Goal: Task Accomplishment & Management: Use online tool/utility

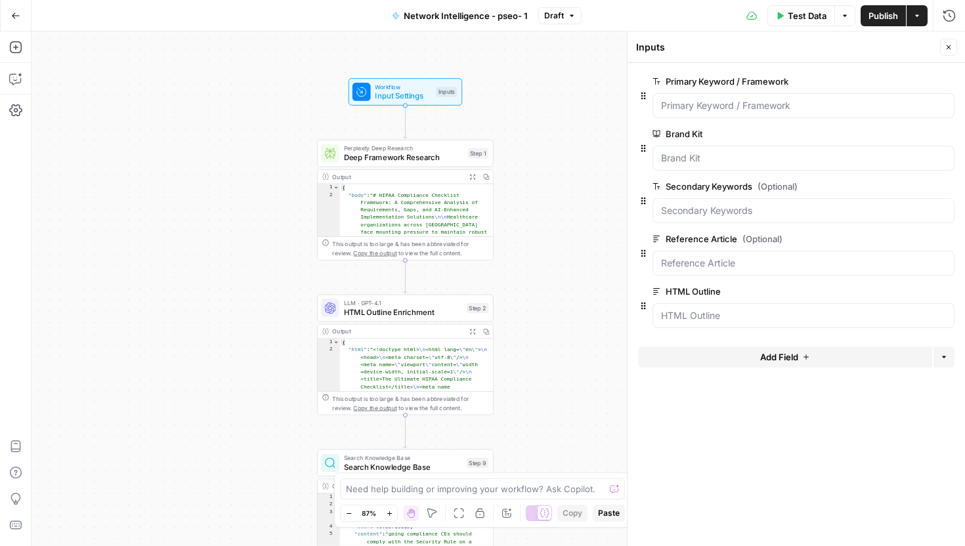
click at [426, 153] on span "Deep Framework Research" at bounding box center [403, 157] width 119 height 11
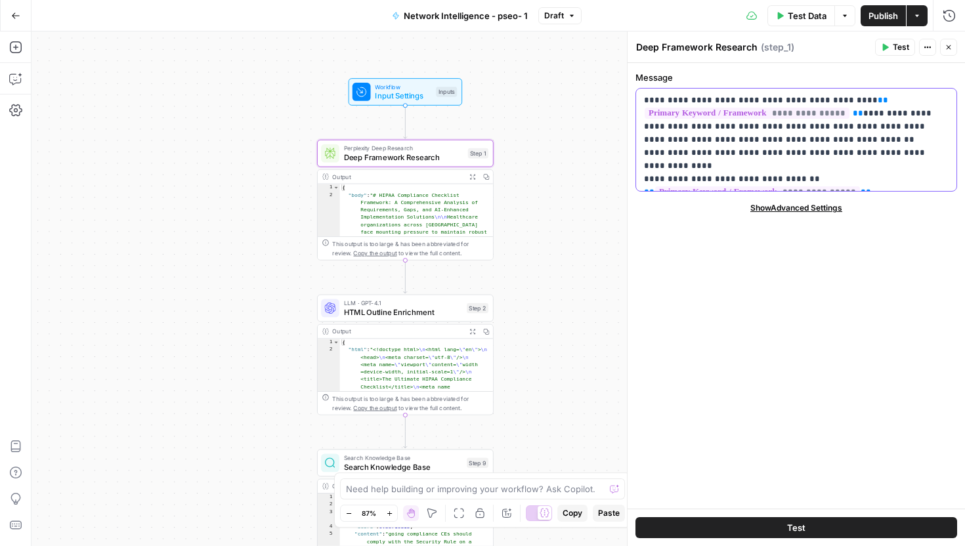
click at [727, 142] on p "**********" at bounding box center [796, 140] width 304 height 92
click at [762, 142] on p "**********" at bounding box center [796, 140] width 304 height 92
click at [919, 50] on button "Actions" at bounding box center [927, 47] width 17 height 17
click at [436, 315] on span "HTML Outline Enrichment" at bounding box center [403, 311] width 118 height 11
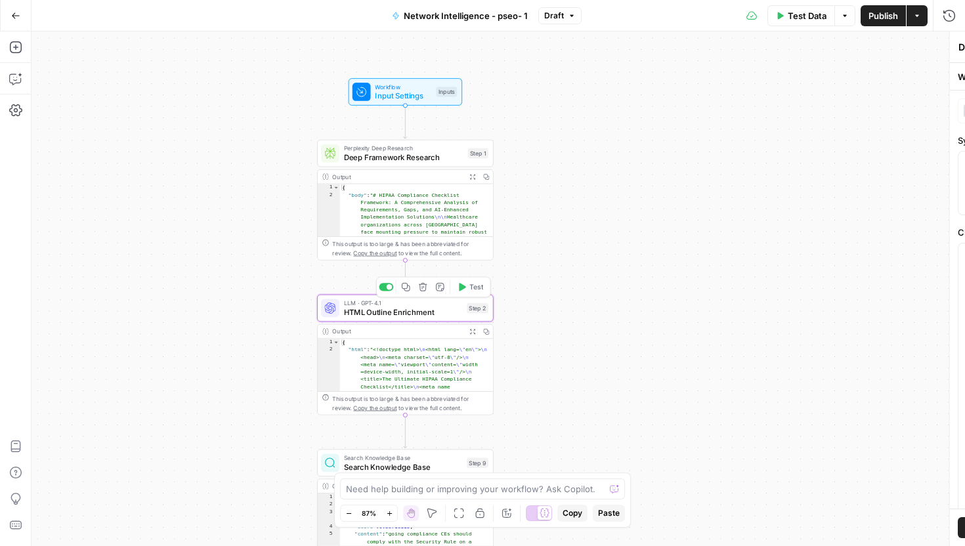
type textarea "HTML Outline Enrichment"
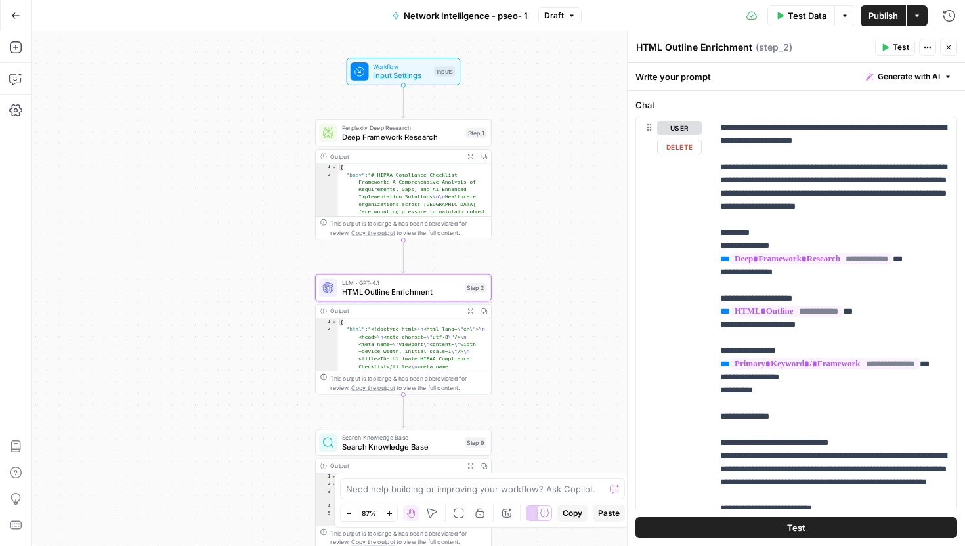
scroll to position [144, 0]
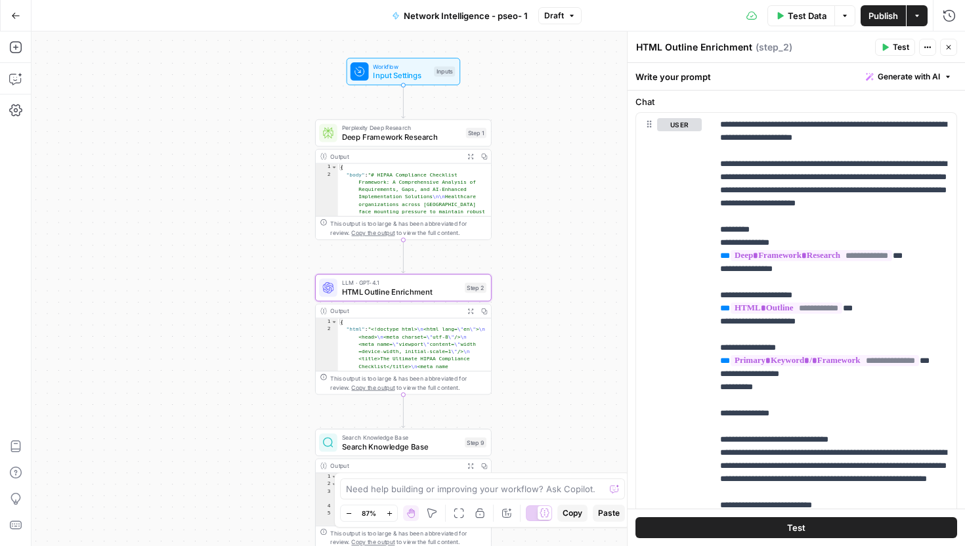
click at [473, 312] on icon "button" at bounding box center [470, 310] width 5 height 5
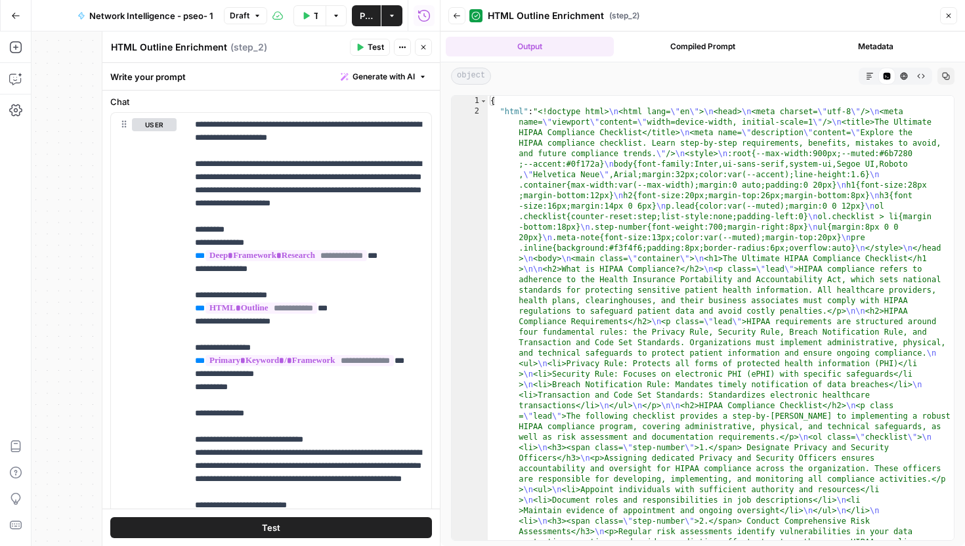
click at [865, 72] on button "Markdown" at bounding box center [869, 76] width 17 height 17
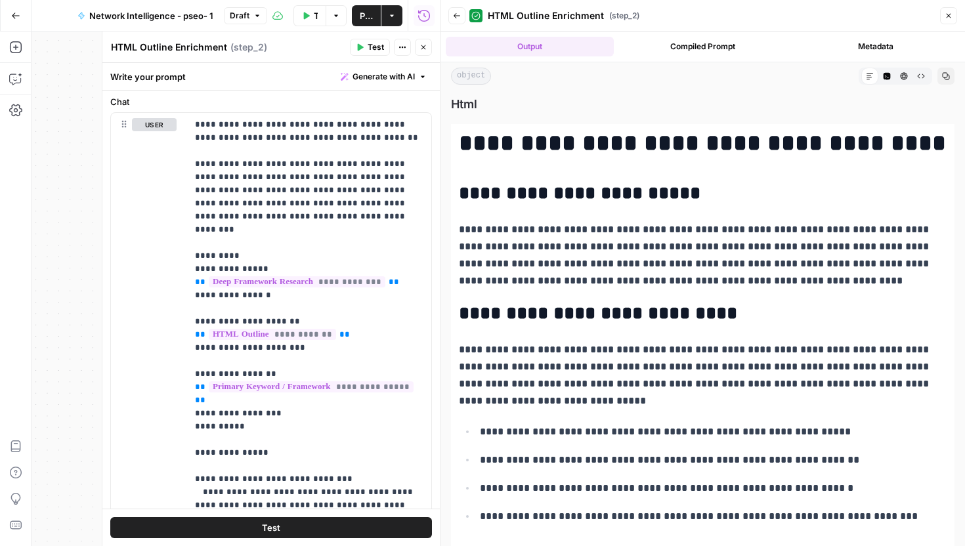
click at [886, 70] on button "Code Editor" at bounding box center [886, 76] width 17 height 17
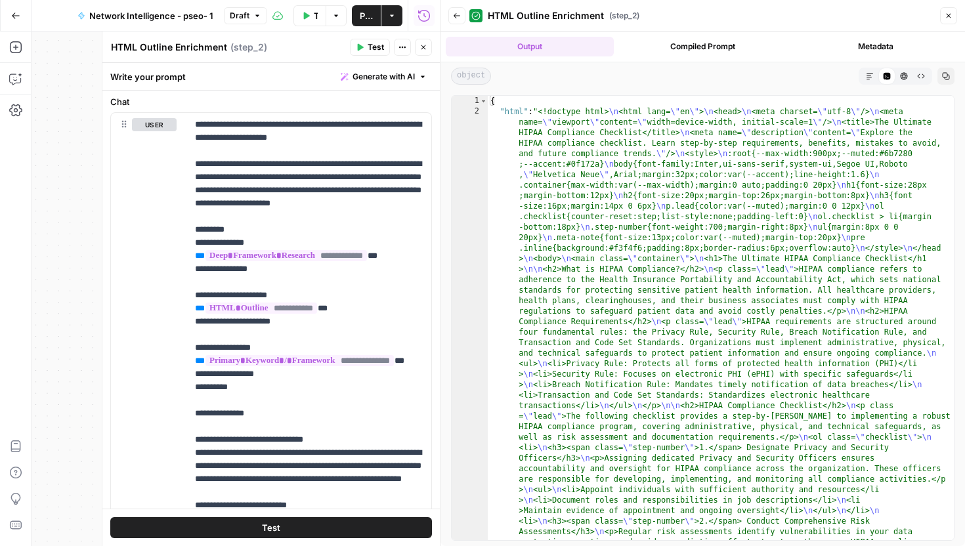
click at [897, 77] on button "HTML Viewer" at bounding box center [903, 76] width 17 height 17
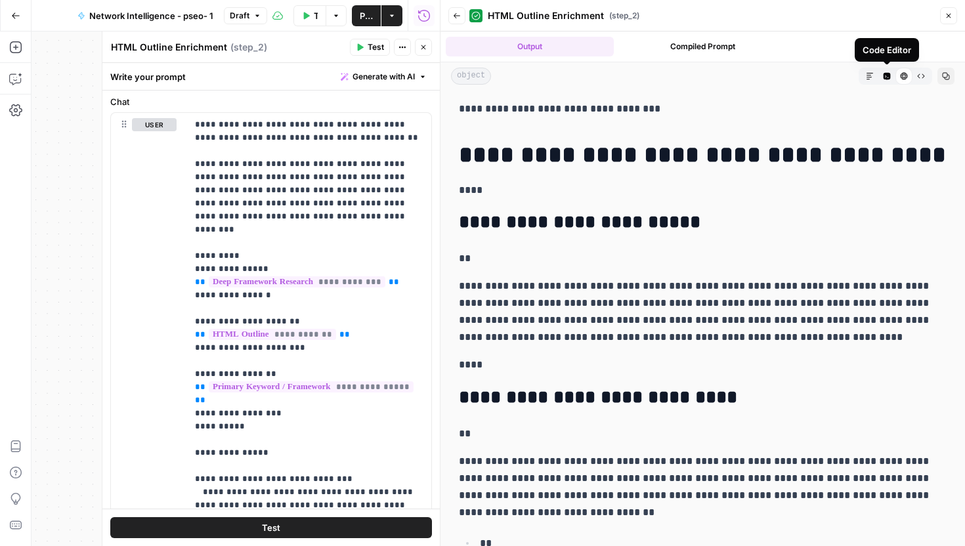
click at [883, 75] on icon "button" at bounding box center [886, 76] width 7 height 7
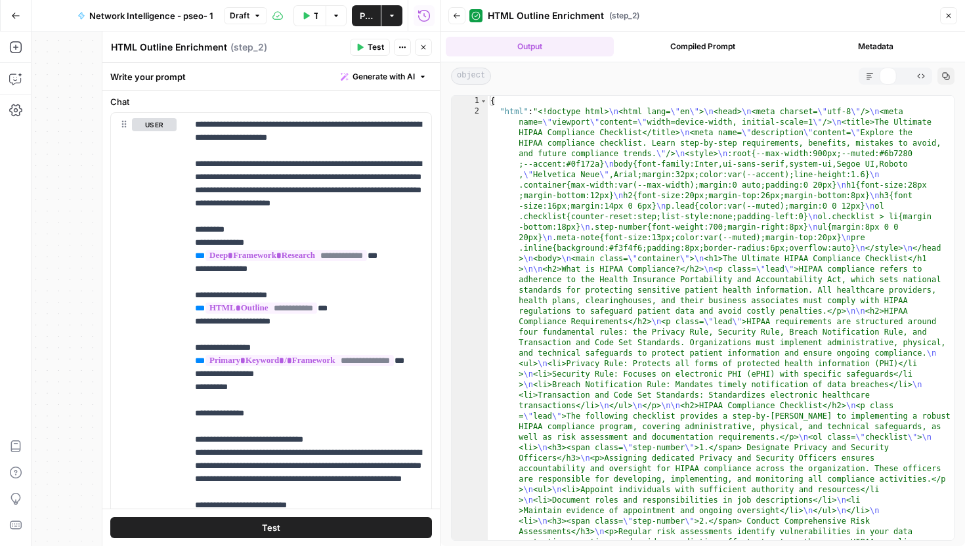
drag, startPoint x: 871, startPoint y: 76, endPoint x: 905, endPoint y: 64, distance: 36.3
click at [871, 76] on icon "button" at bounding box center [869, 76] width 8 height 8
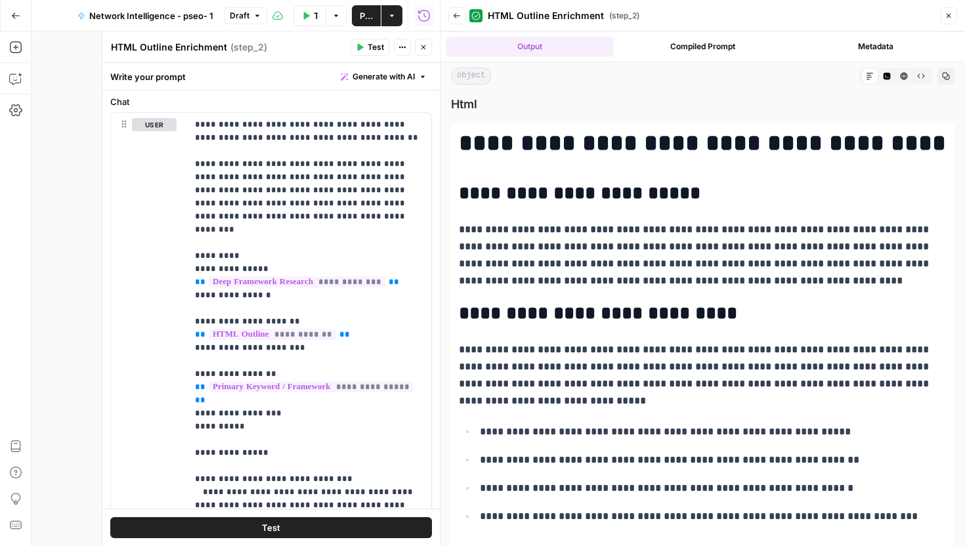
click at [944, 12] on icon "button" at bounding box center [948, 16] width 8 height 8
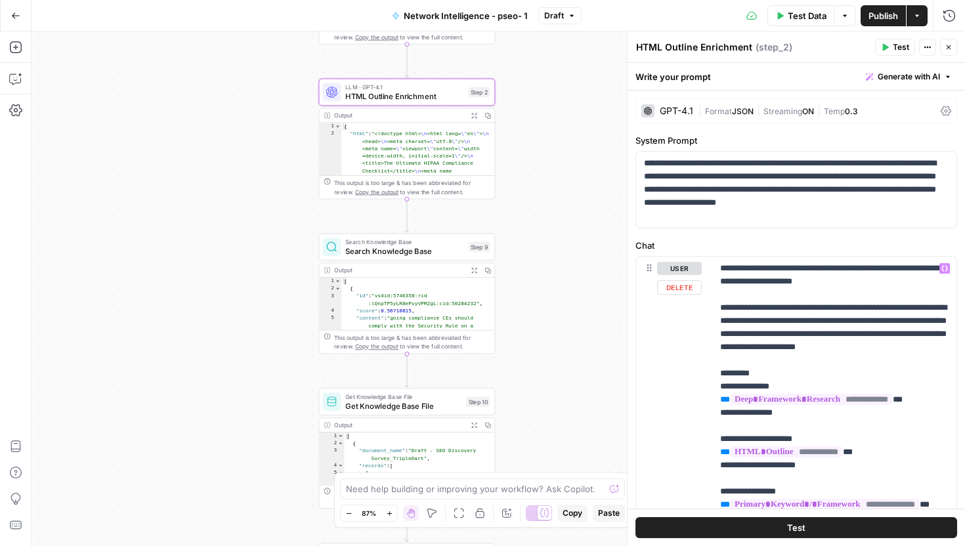
scroll to position [1, 0]
drag, startPoint x: 743, startPoint y: 268, endPoint x: 839, endPoint y: 314, distance: 106.0
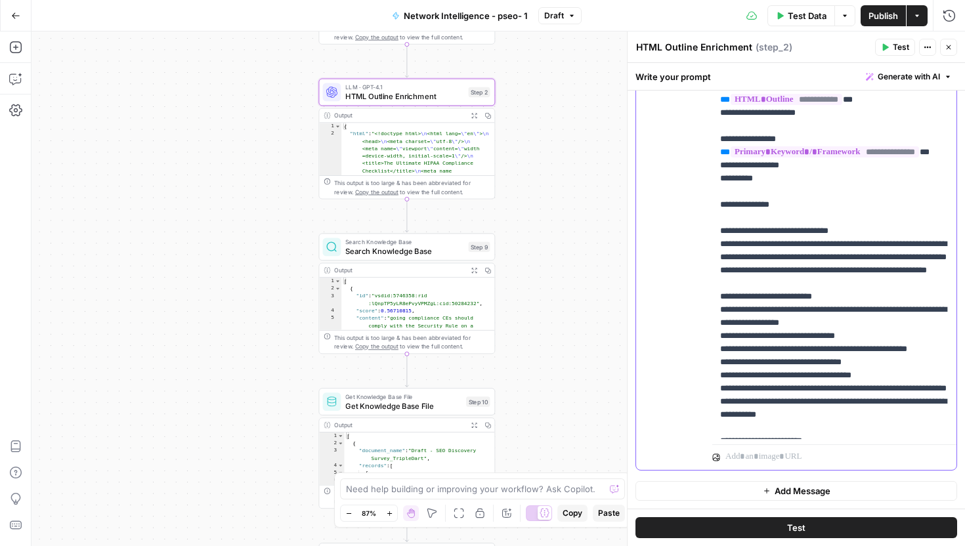
scroll to position [0, 0]
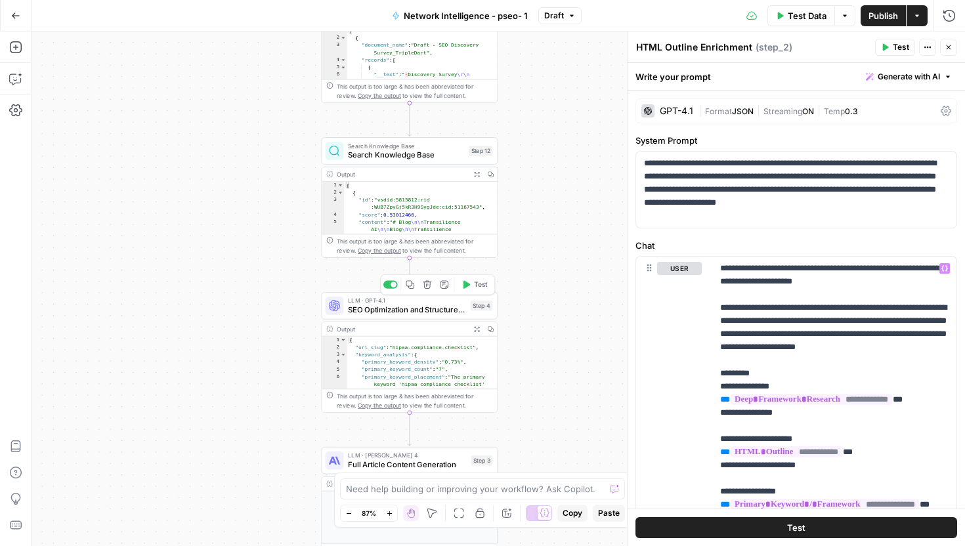
click at [405, 299] on span "LLM · GPT-4.1" at bounding box center [406, 300] width 117 height 9
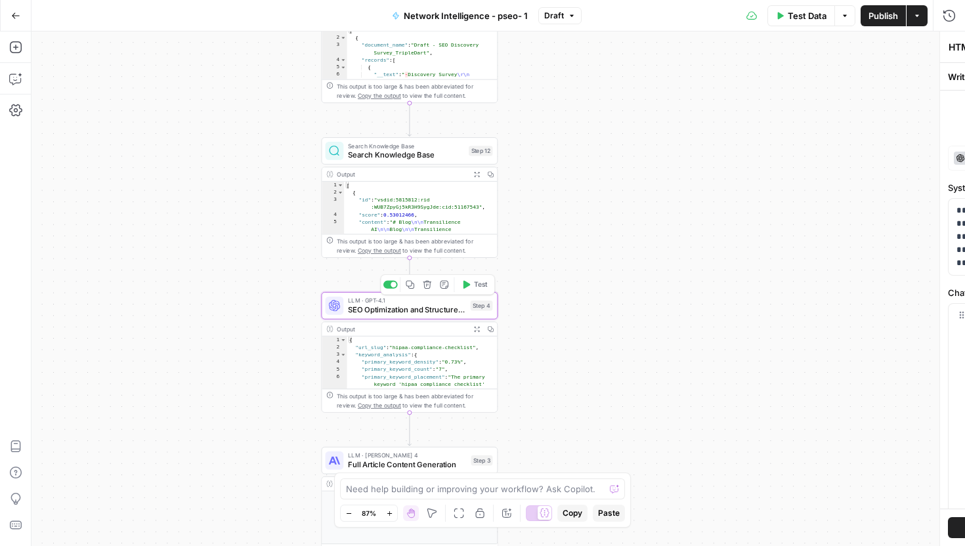
type textarea "SEO Optimization and Structured Data"
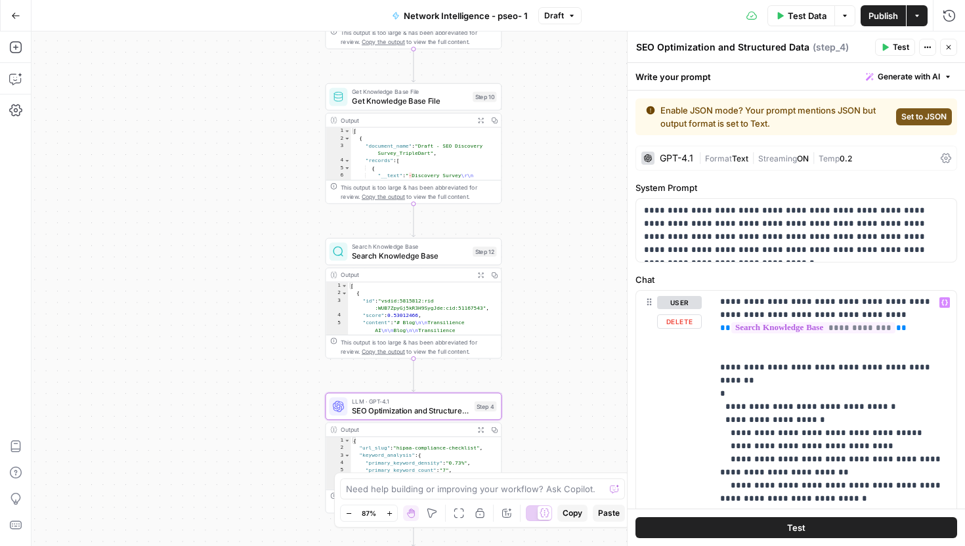
scroll to position [386, 0]
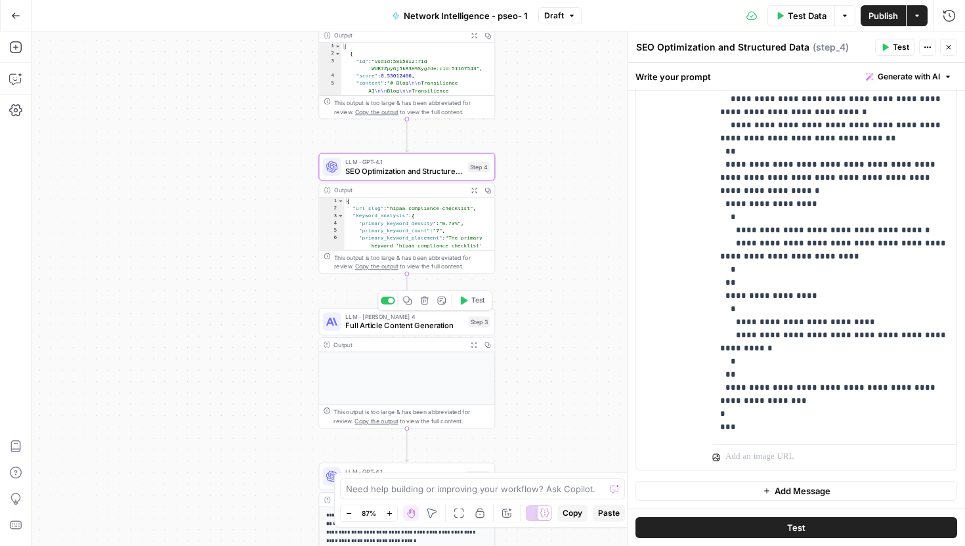
click at [430, 318] on span "LLM · [PERSON_NAME] 4" at bounding box center [404, 316] width 118 height 9
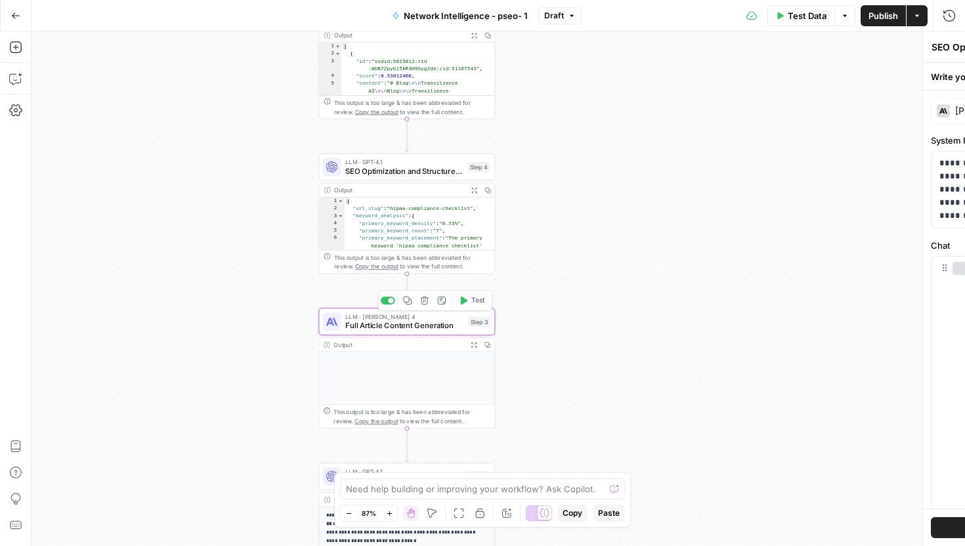
type textarea "Full Article Content Generation"
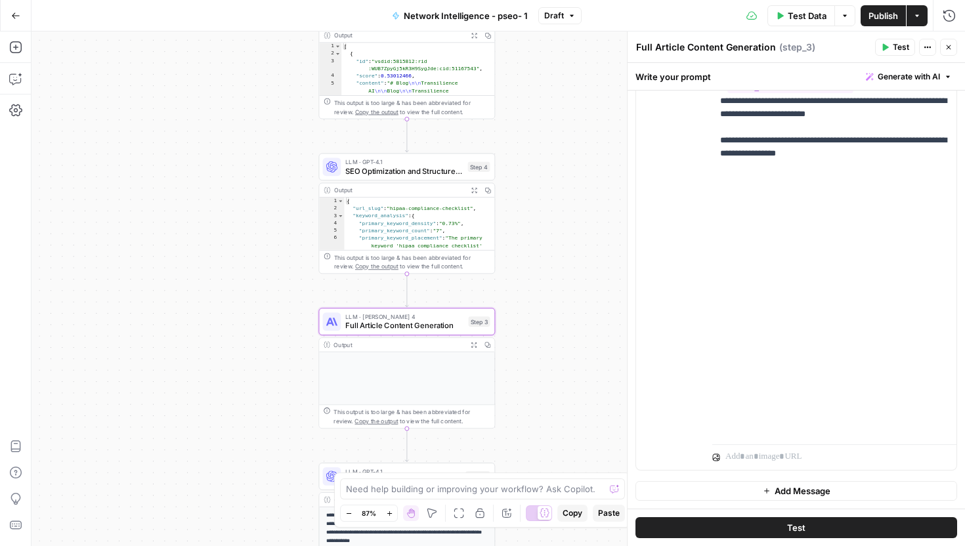
scroll to position [1890, 0]
